Goal: Task Accomplishment & Management: Use online tool/utility

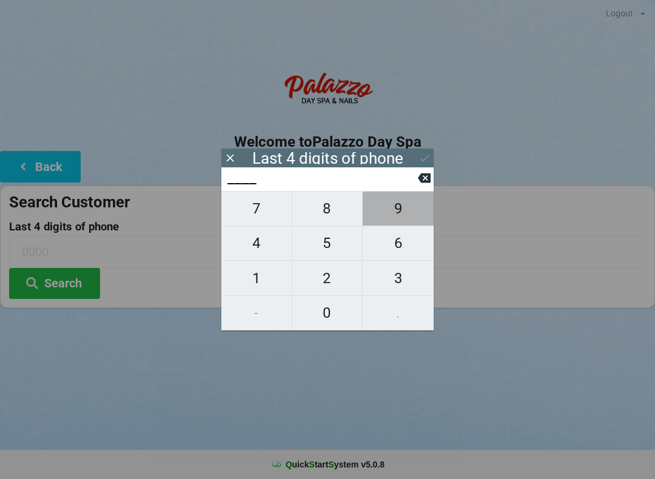
click at [385, 210] on span "9" at bounding box center [397, 208] width 71 height 25
type input "9___"
click at [379, 288] on span "3" at bounding box center [397, 277] width 71 height 25
type input "93__"
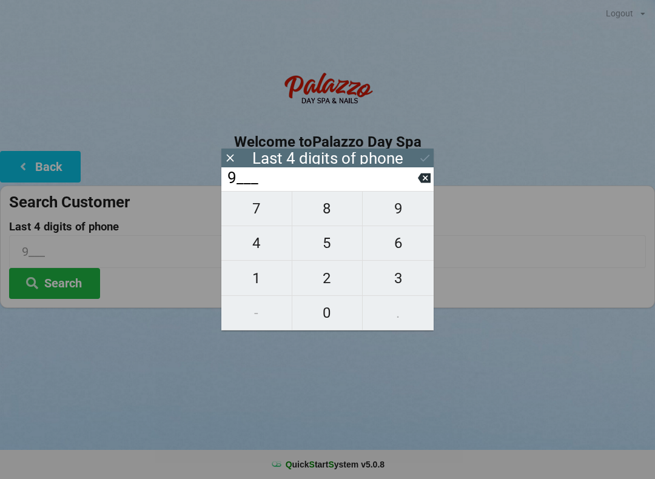
type input "93__"
click at [310, 287] on span "2" at bounding box center [327, 277] width 70 height 25
type input "932_"
click at [377, 282] on span "3" at bounding box center [397, 277] width 71 height 25
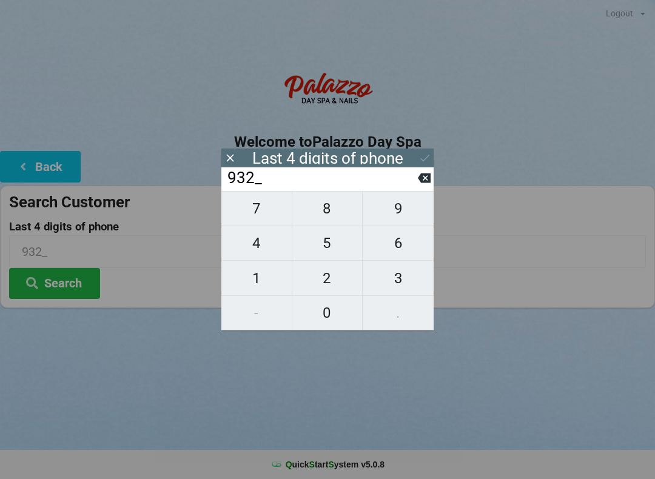
type input "9323"
click at [39, 278] on icon at bounding box center [32, 282] width 15 height 10
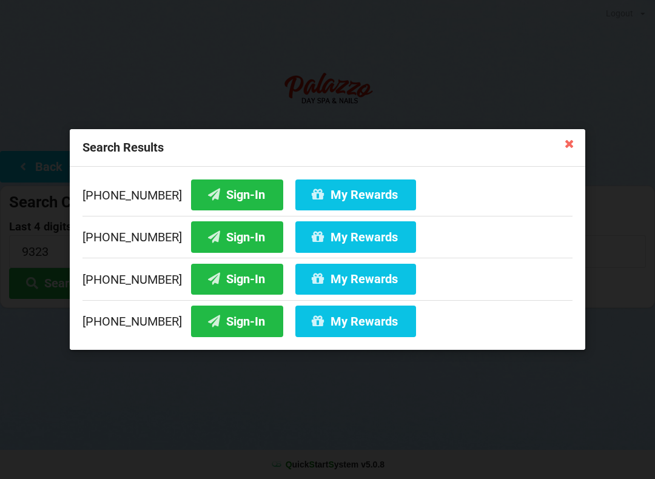
click at [224, 244] on button "Sign-In" at bounding box center [237, 236] width 92 height 31
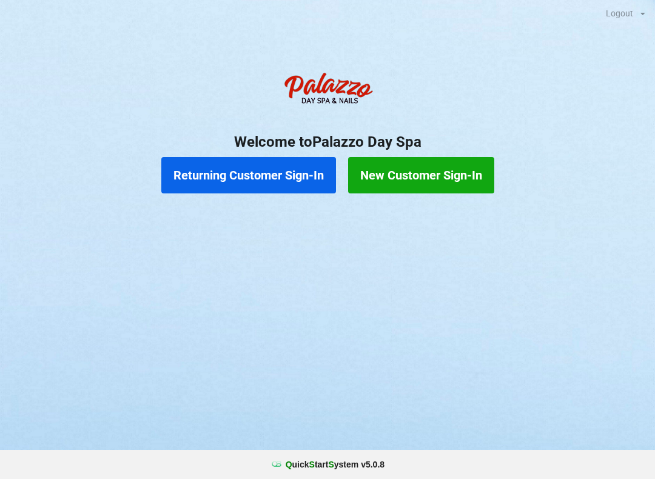
click at [253, 173] on button "Returning Customer Sign-In" at bounding box center [248, 175] width 175 height 36
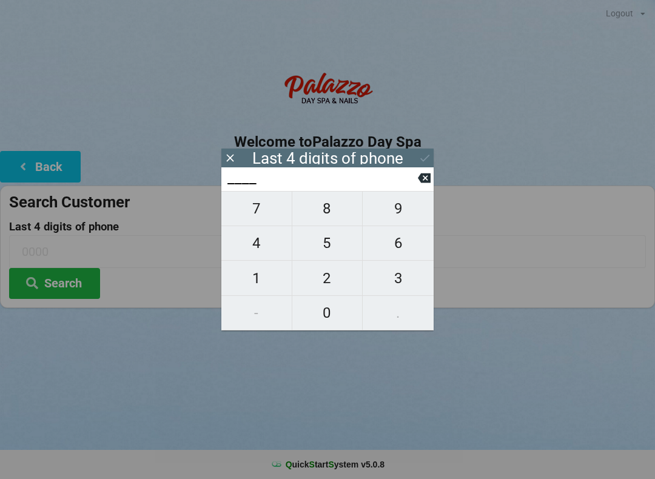
click at [264, 250] on span "4" at bounding box center [256, 242] width 70 height 25
type input "4___"
click at [393, 284] on span "3" at bounding box center [397, 277] width 71 height 25
type input "43__"
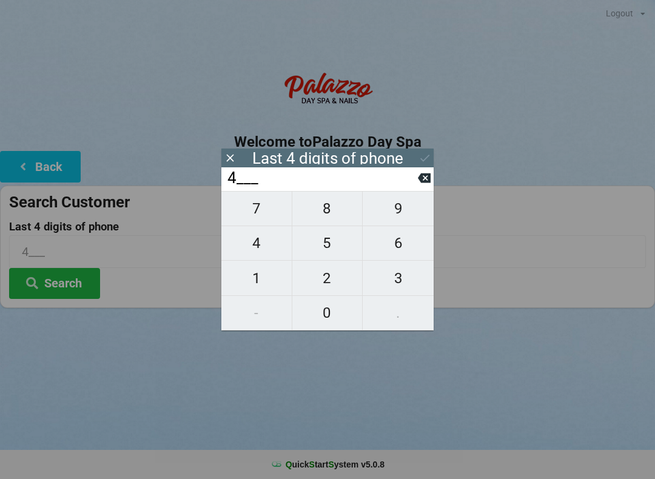
type input "43__"
click at [275, 250] on span "4" at bounding box center [256, 242] width 70 height 25
type input "434_"
click at [328, 322] on span "0" at bounding box center [327, 312] width 70 height 25
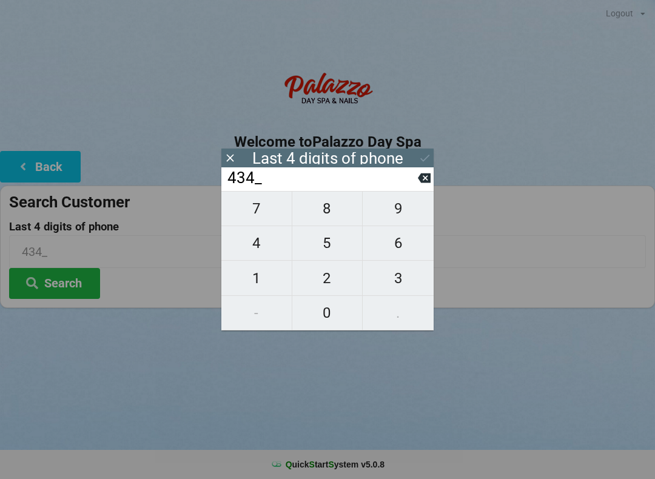
type input "4340"
click at [425, 158] on icon at bounding box center [424, 158] width 9 height 7
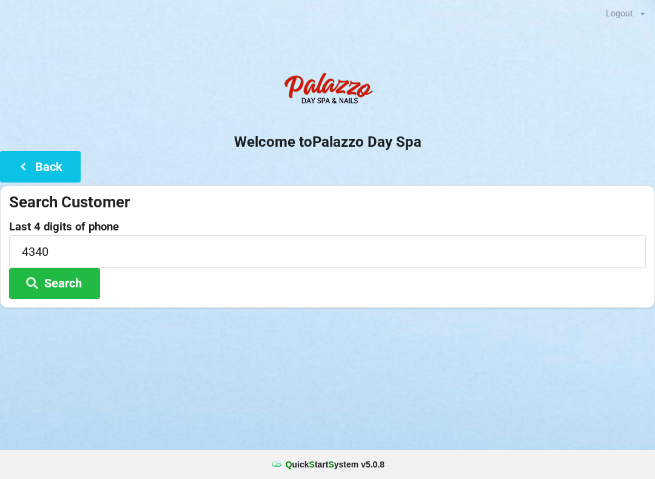
click at [45, 166] on button "Back" at bounding box center [40, 166] width 81 height 31
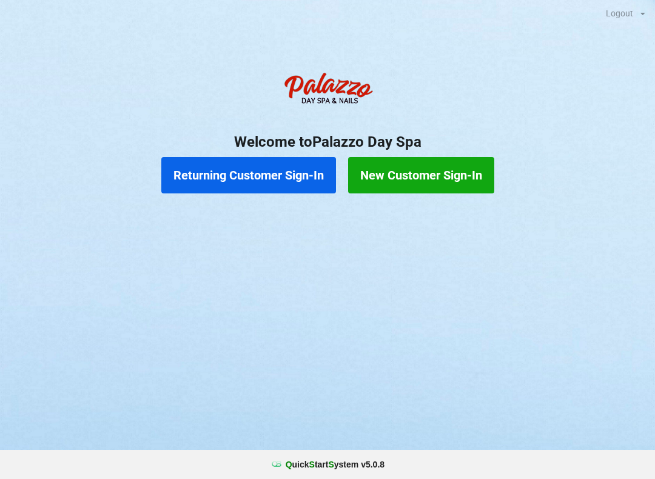
click at [262, 179] on button "Returning Customer Sign-In" at bounding box center [248, 175] width 175 height 36
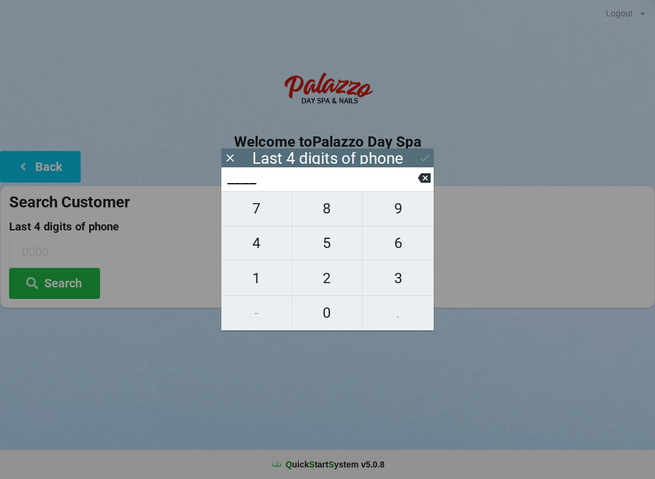
click at [248, 243] on span "4" at bounding box center [256, 242] width 70 height 25
type input "4___"
click at [328, 313] on span "0" at bounding box center [327, 312] width 70 height 25
type input "40__"
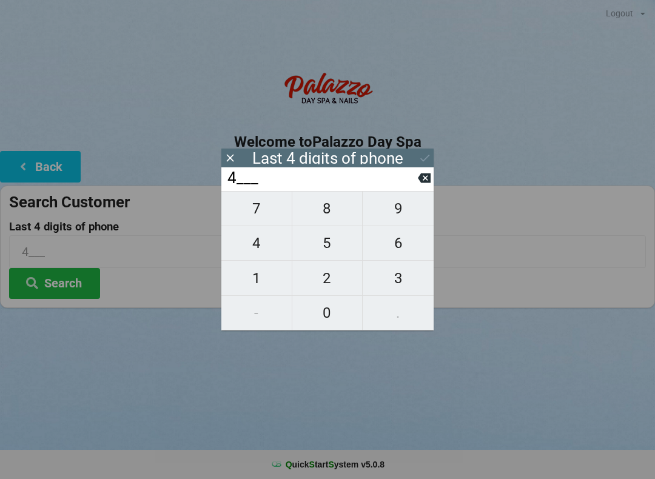
type input "40__"
click at [259, 282] on span "1" at bounding box center [256, 277] width 70 height 25
type input "401_"
click at [426, 181] on icon at bounding box center [424, 178] width 13 height 13
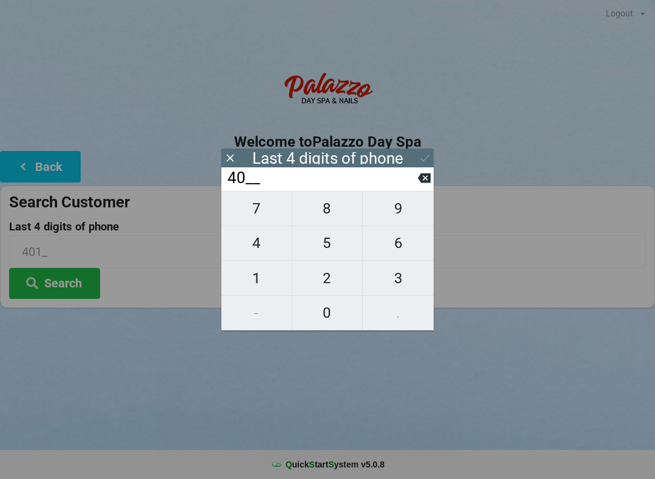
click at [261, 217] on span "7" at bounding box center [256, 208] width 70 height 25
type input "407_"
click at [401, 253] on span "6" at bounding box center [397, 242] width 71 height 25
type input "4076"
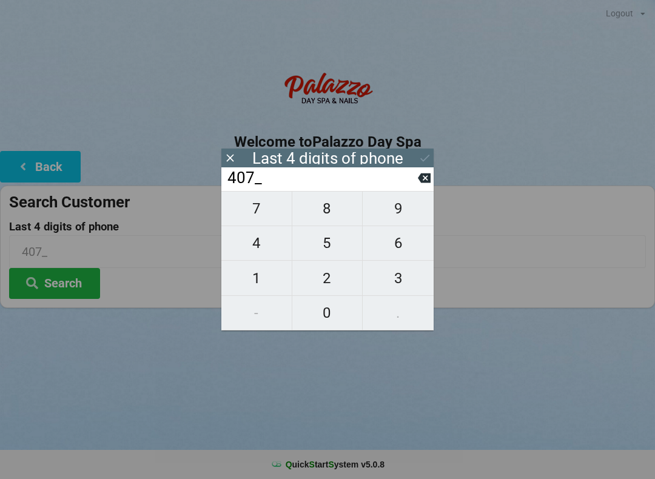
type input "4076"
click at [404, 218] on div "7 8 9 4 5 6 1 2 3 - 0 ." at bounding box center [327, 260] width 212 height 139
click at [417, 188] on input "4076" at bounding box center [322, 177] width 192 height 19
click at [422, 186] on button at bounding box center [424, 178] width 13 height 16
click at [426, 183] on icon at bounding box center [424, 178] width 13 height 10
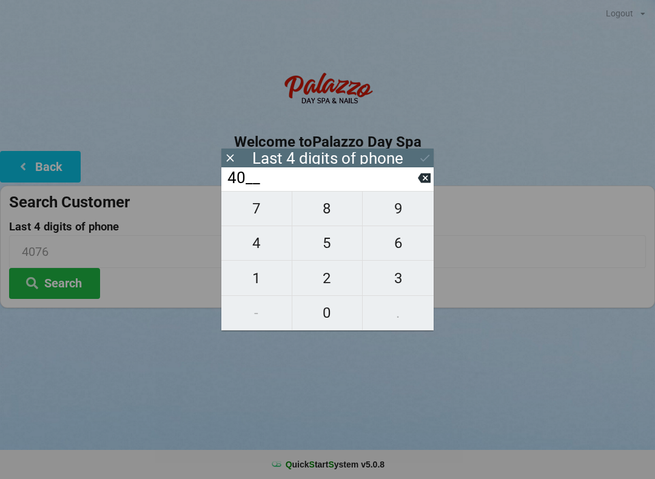
click at [427, 184] on icon at bounding box center [424, 178] width 13 height 13
click at [425, 181] on icon at bounding box center [424, 178] width 13 height 10
click at [425, 184] on icon at bounding box center [424, 178] width 13 height 13
click at [407, 247] on span "6" at bounding box center [397, 242] width 71 height 25
type input "6___"
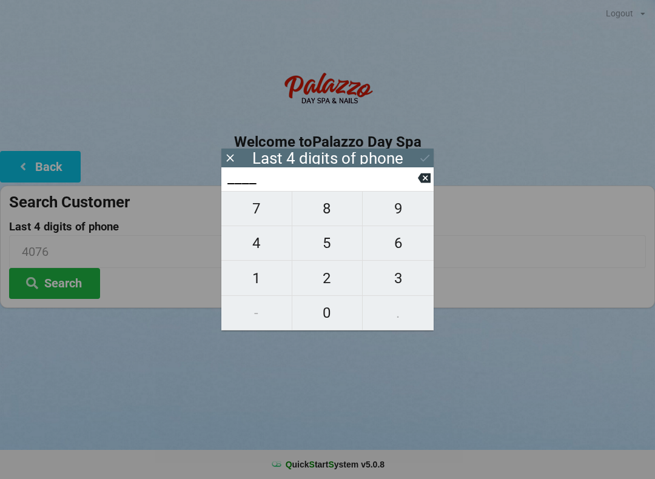
type input "6___"
click at [340, 284] on span "2" at bounding box center [327, 277] width 70 height 25
type input "62__"
click at [253, 284] on span "1" at bounding box center [256, 277] width 70 height 25
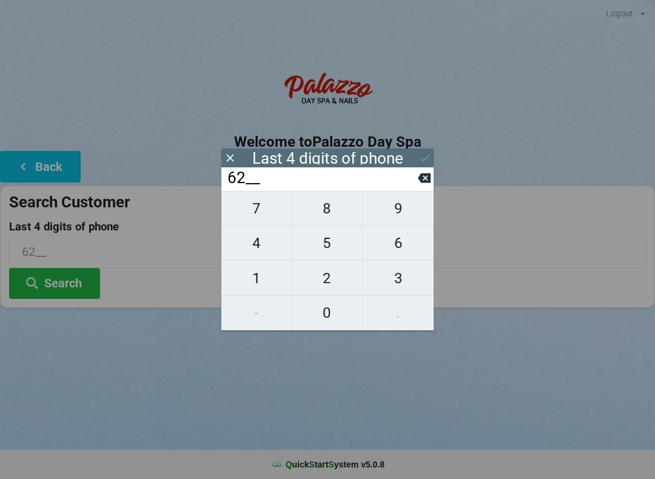
type input "621_"
click at [244, 221] on span "7" at bounding box center [256, 208] width 70 height 25
type input "6217"
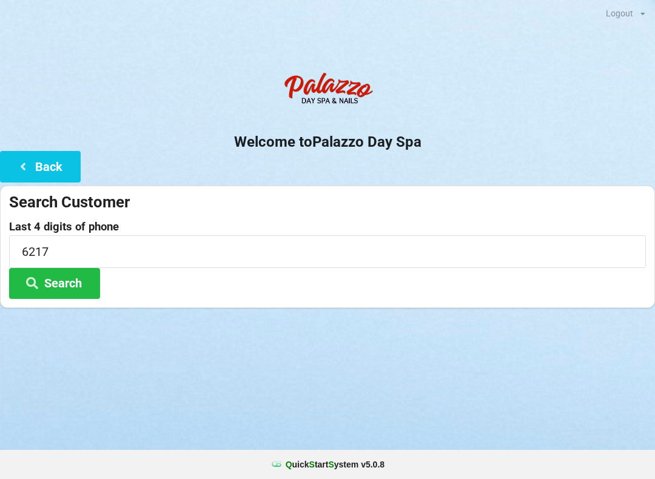
click at [433, 163] on div "Welcome to Palazzo Day Spa Back Search Customer Last 4 digits of phone 6217 Sea…" at bounding box center [327, 187] width 655 height 242
click at [43, 168] on button "Back" at bounding box center [40, 166] width 81 height 31
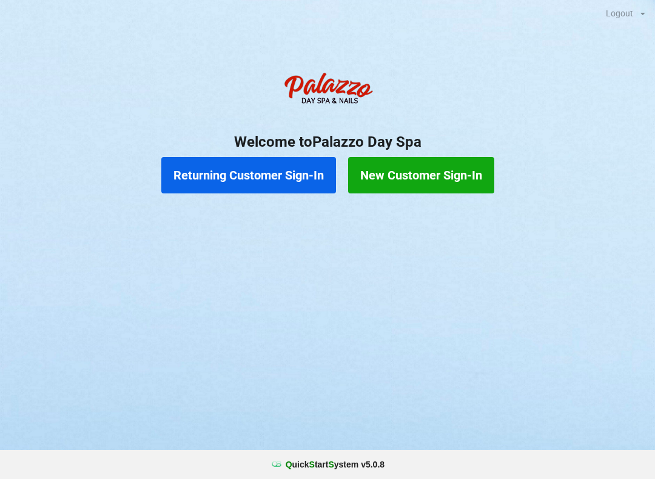
click at [252, 182] on button "Returning Customer Sign-In" at bounding box center [248, 175] width 175 height 36
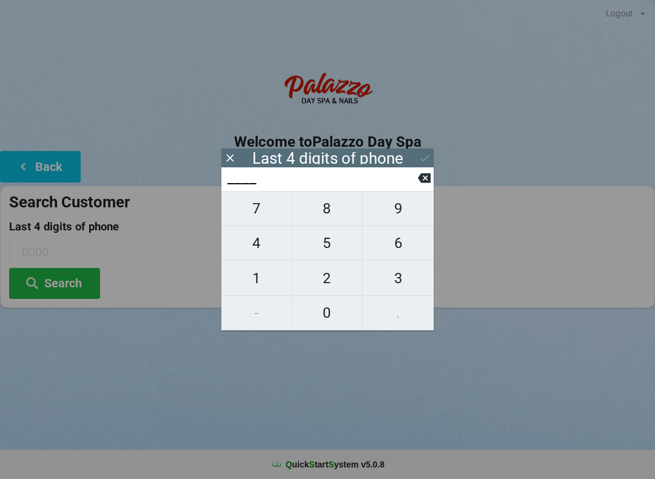
click at [252, 221] on span "7" at bounding box center [256, 208] width 70 height 25
type input "7___"
click at [396, 285] on span "3" at bounding box center [397, 277] width 71 height 25
type input "73__"
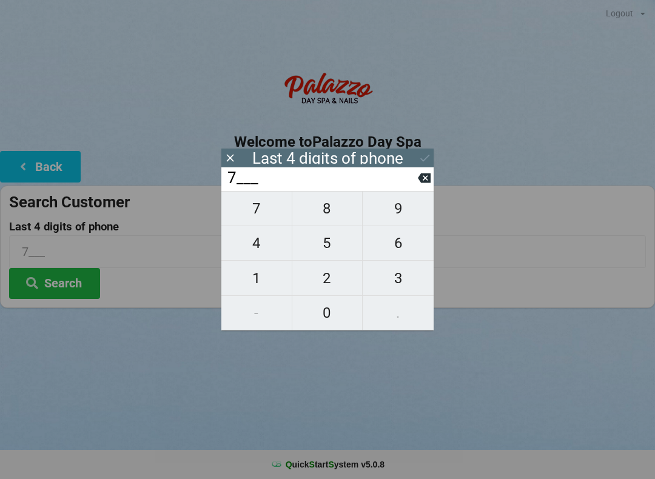
type input "73__"
click at [261, 287] on span "1" at bounding box center [256, 277] width 70 height 25
type input "731_"
click at [258, 280] on span "1" at bounding box center [256, 277] width 70 height 25
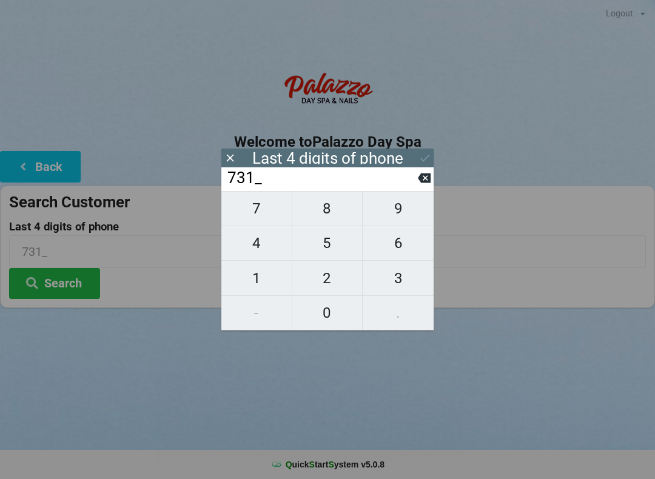
type input "7311"
click at [68, 280] on button "Search" at bounding box center [54, 283] width 91 height 31
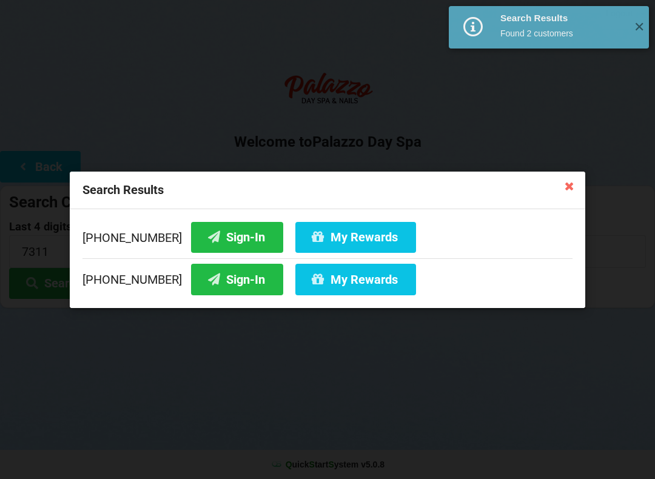
click at [216, 290] on button "Sign-In" at bounding box center [237, 279] width 92 height 31
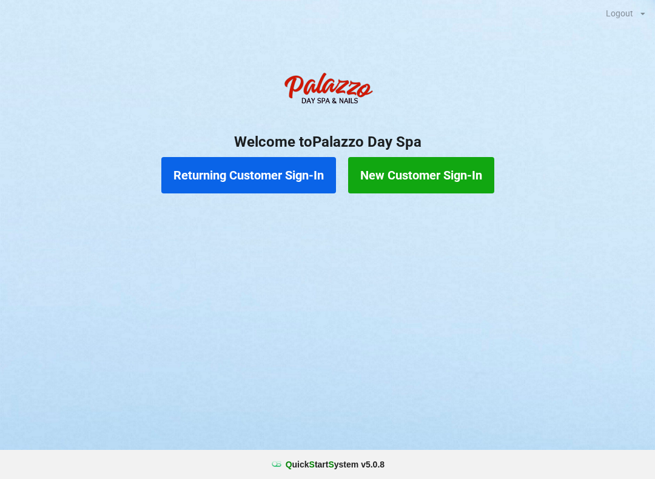
click at [255, 173] on button "Returning Customer Sign-In" at bounding box center [248, 175] width 175 height 36
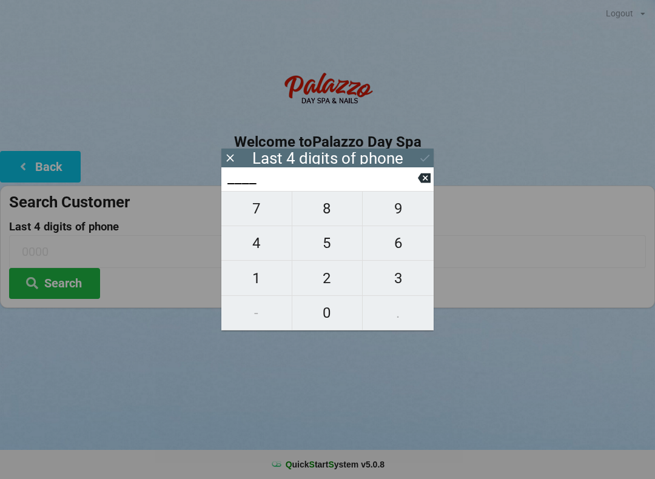
click at [325, 319] on span "0" at bounding box center [327, 312] width 70 height 25
type input "0___"
click at [328, 281] on span "2" at bounding box center [327, 277] width 70 height 25
type input "02__"
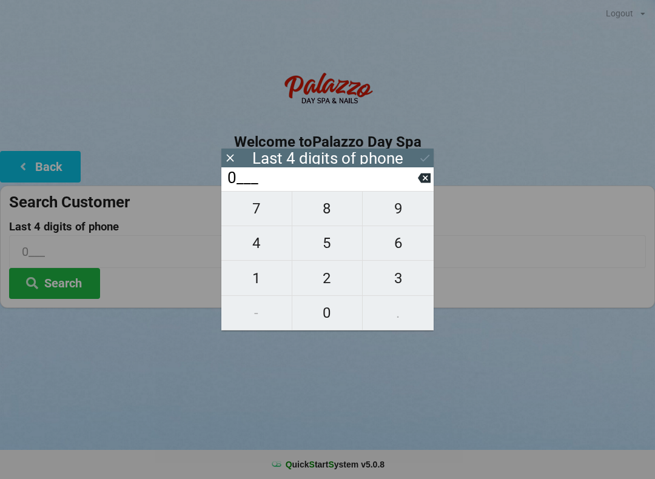
type input "02__"
click at [400, 280] on span "3" at bounding box center [397, 277] width 71 height 25
type input "023_"
click at [401, 278] on span "3" at bounding box center [397, 277] width 71 height 25
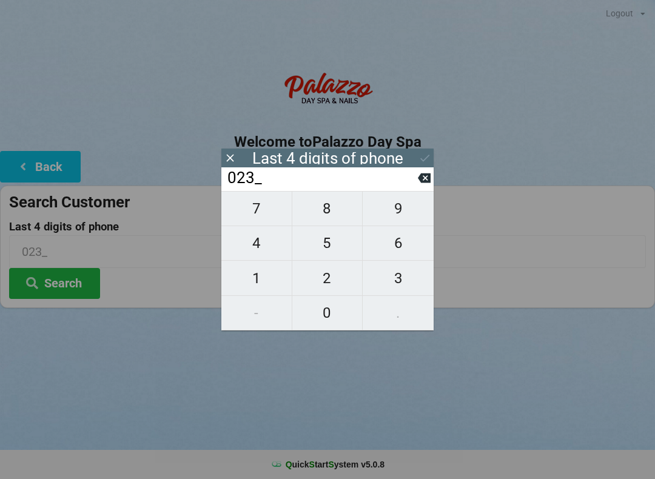
type input "0233"
click at [418, 156] on icon at bounding box center [424, 158] width 13 height 13
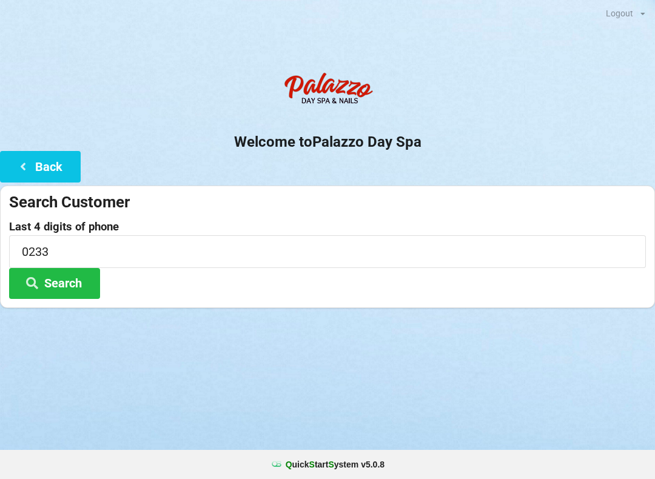
click at [63, 275] on button "Search" at bounding box center [54, 283] width 91 height 31
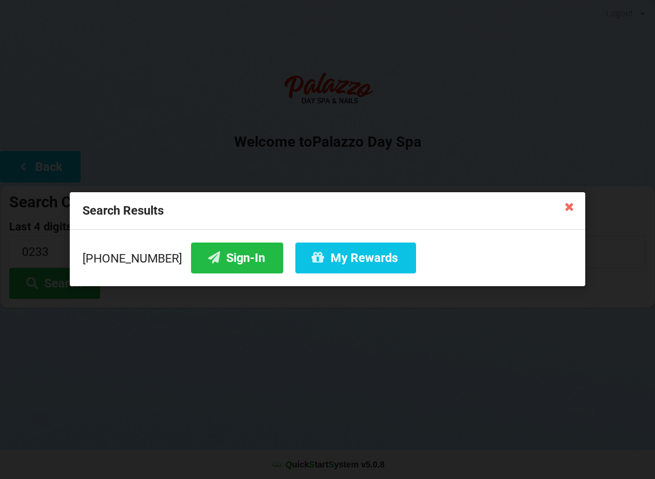
click at [204, 258] on button "Sign-In" at bounding box center [237, 257] width 92 height 31
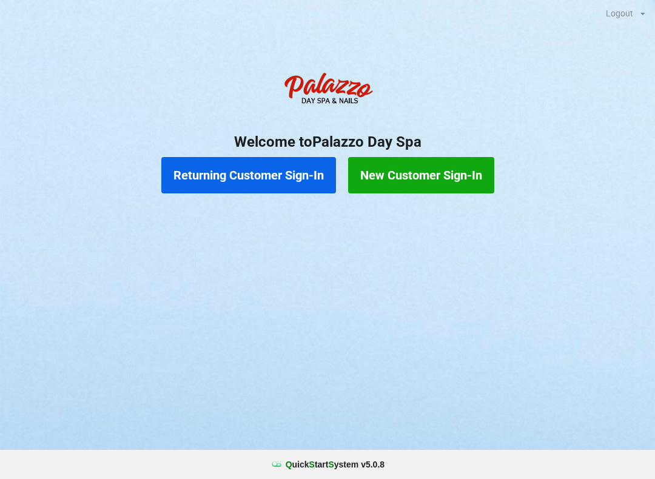
click at [232, 169] on button "Returning Customer Sign-In" at bounding box center [248, 175] width 175 height 36
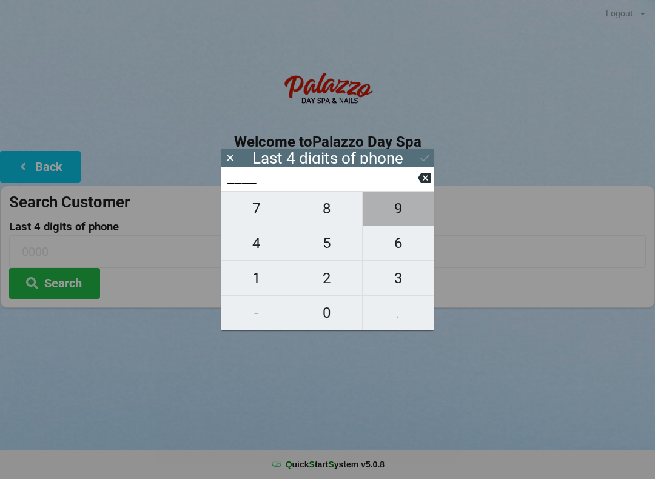
click at [394, 215] on span "9" at bounding box center [397, 208] width 71 height 25
type input "9___"
click at [396, 288] on span "3" at bounding box center [397, 277] width 71 height 25
type input "93__"
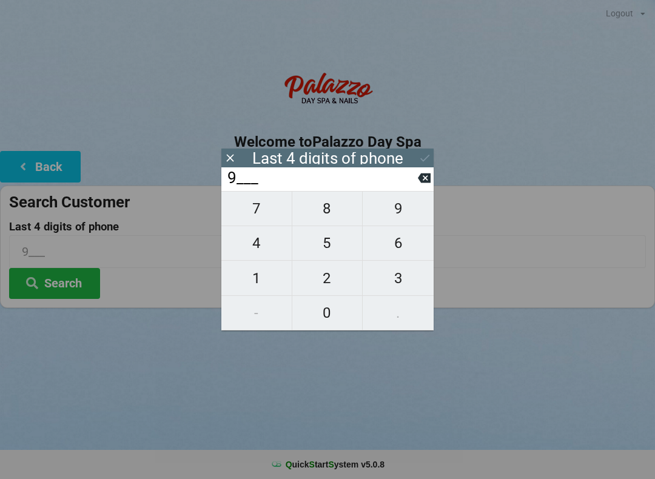
type input "93__"
click at [397, 244] on span "6" at bounding box center [397, 242] width 71 height 25
type input "936_"
click at [334, 246] on span "5" at bounding box center [327, 242] width 70 height 25
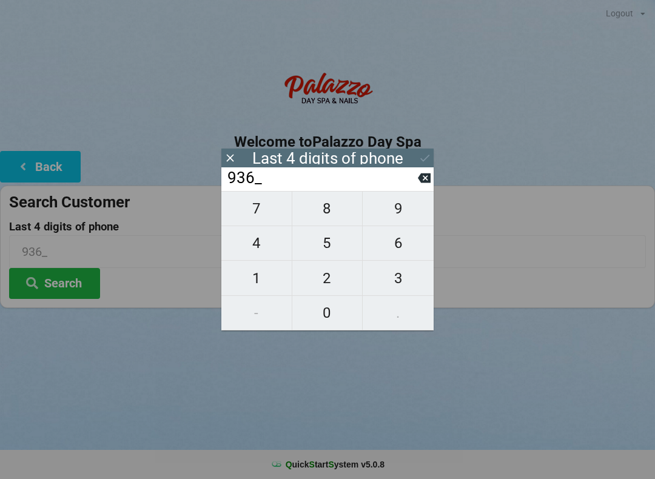
type input "9365"
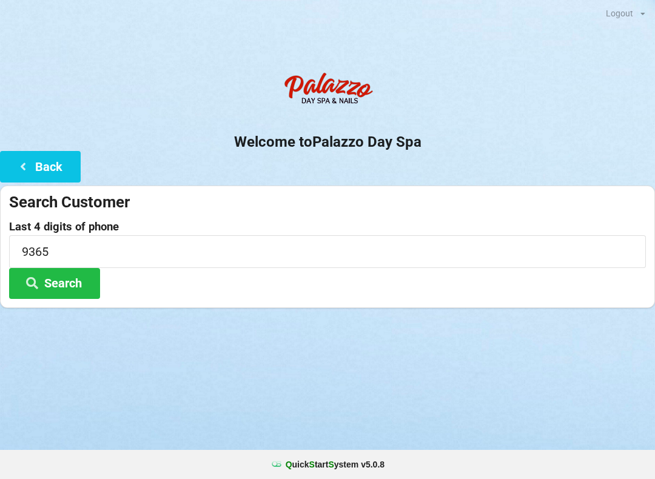
click at [115, 368] on div "Logout Logout Sign-In Welcome to Palazzo Day Spa Back Search Customer Last 4 di…" at bounding box center [327, 239] width 655 height 479
click at [54, 280] on button "Search" at bounding box center [54, 283] width 91 height 31
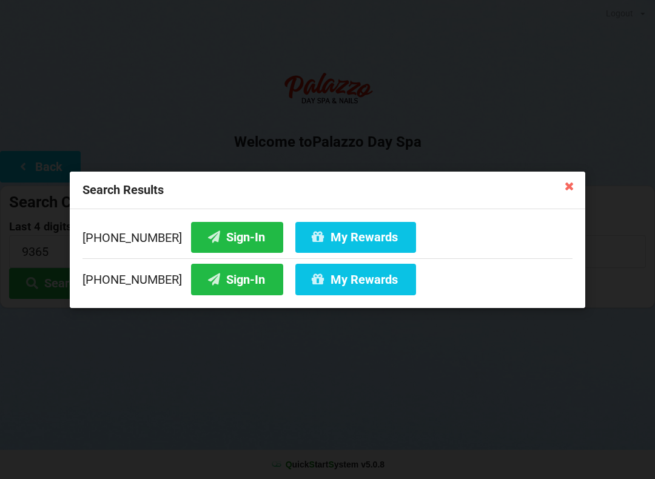
click at [207, 278] on button "Sign-In" at bounding box center [237, 279] width 92 height 31
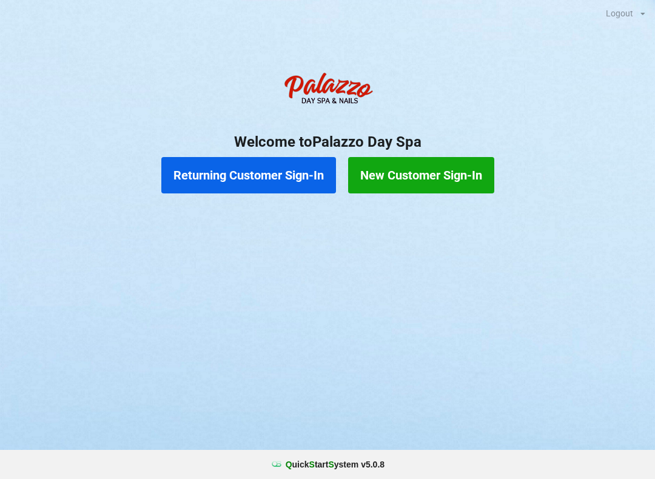
click at [275, 163] on button "Returning Customer Sign-In" at bounding box center [248, 175] width 175 height 36
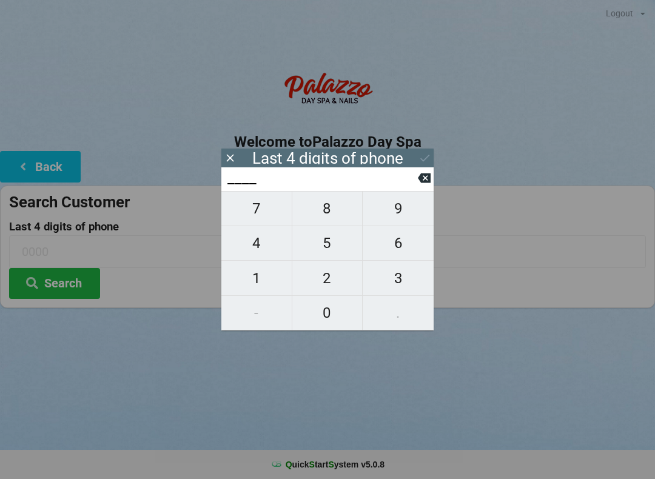
click at [327, 249] on span "5" at bounding box center [327, 242] width 70 height 25
type input "5___"
click at [245, 284] on span "1" at bounding box center [256, 277] width 70 height 25
type input "51__"
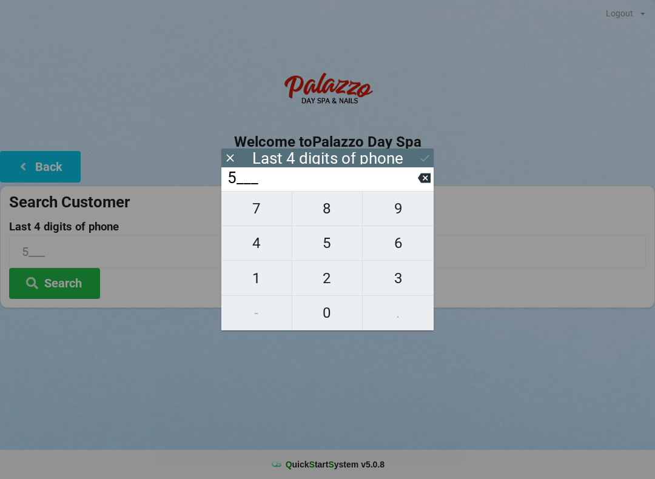
type input "51__"
click at [393, 215] on span "9" at bounding box center [397, 208] width 71 height 25
type input "519_"
click at [397, 245] on span "6" at bounding box center [397, 242] width 71 height 25
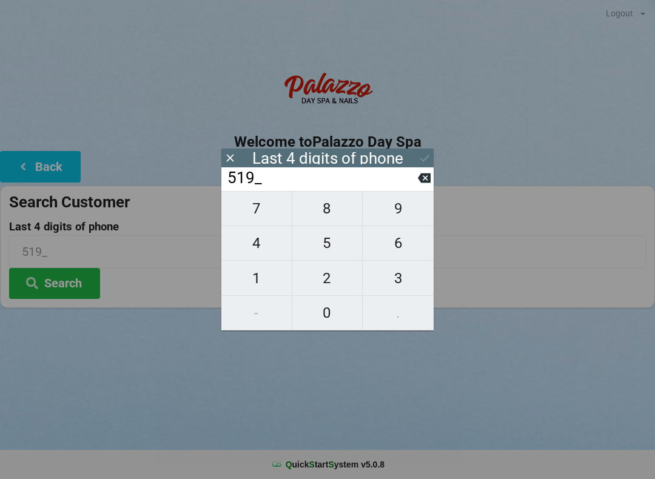
type input "5196"
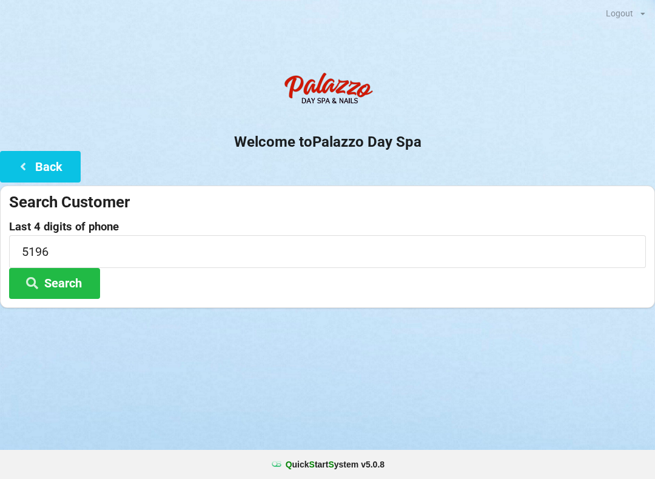
click at [331, 375] on div "Logout Logout Sign-In Welcome to Palazzo Day Spa Back Search Customer Last 4 di…" at bounding box center [327, 239] width 655 height 479
click at [59, 278] on button "Search" at bounding box center [54, 283] width 91 height 31
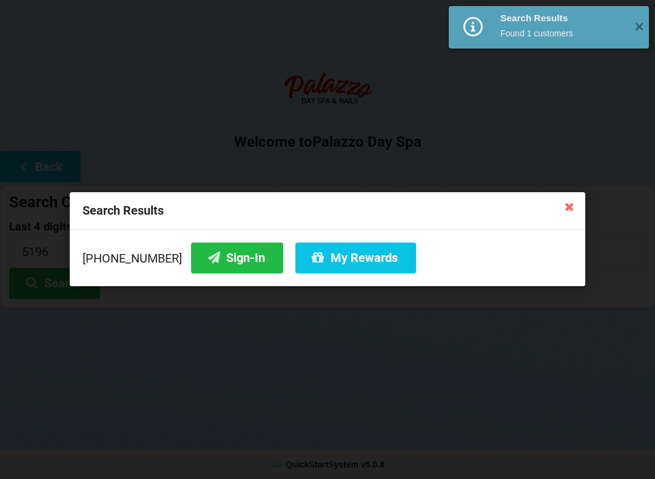
click at [214, 259] on button "Sign-In" at bounding box center [237, 257] width 92 height 31
